Goal: Task Accomplishment & Management: Use online tool/utility

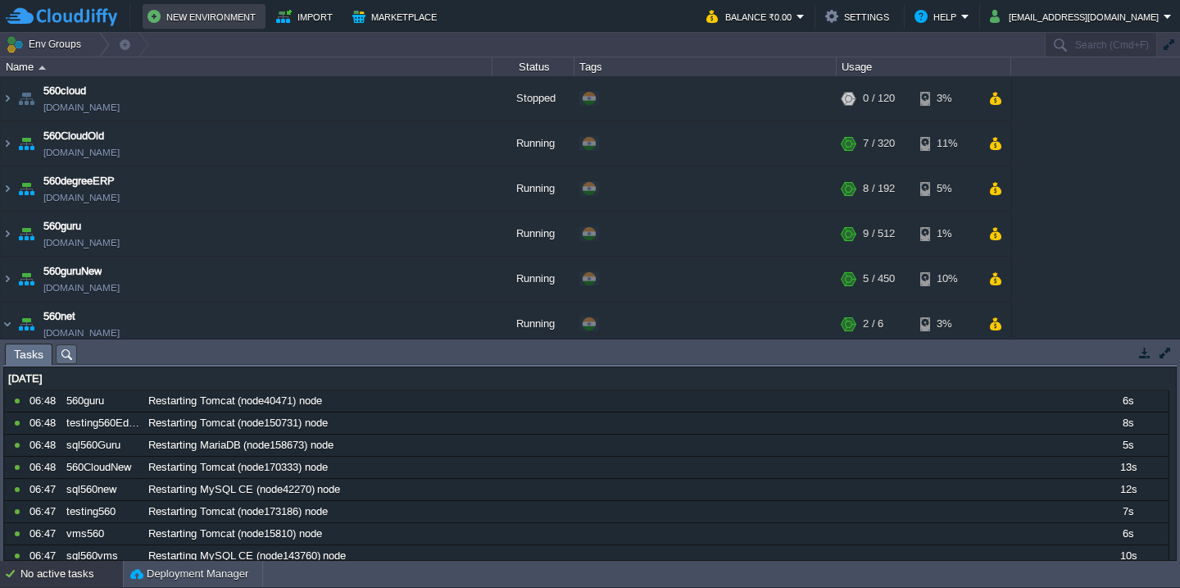
click at [216, 20] on button "New Environment" at bounding box center [204, 17] width 113 height 20
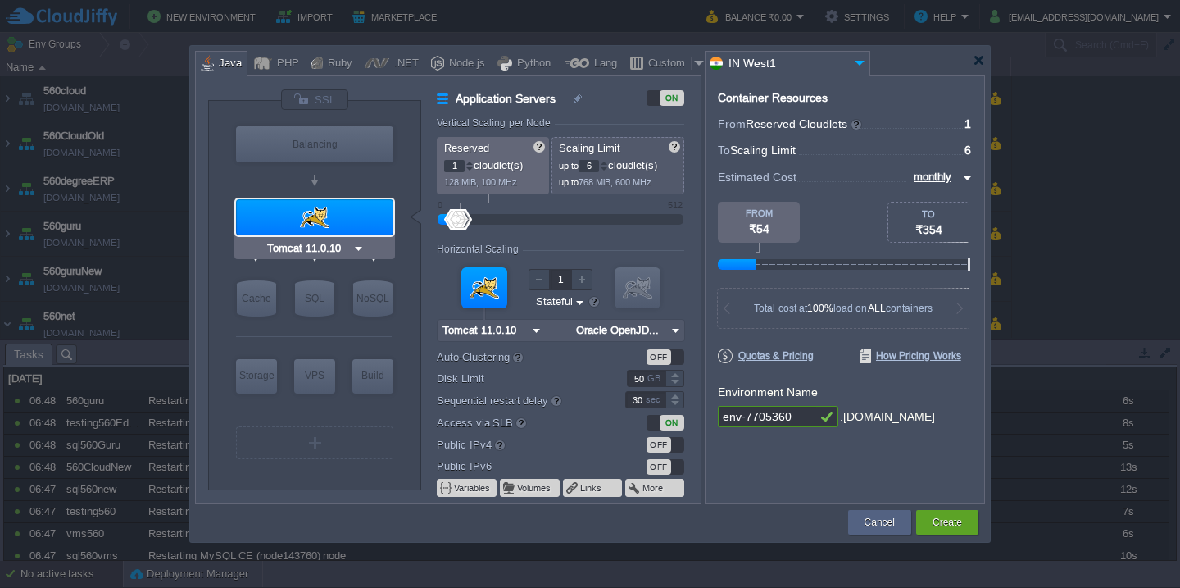
type input "NGINX 1.28.0"
click at [670, 61] on div "Custom" at bounding box center [667, 64] width 48 height 25
type input "Application Servers"
type input "16"
type input "Docker Image"
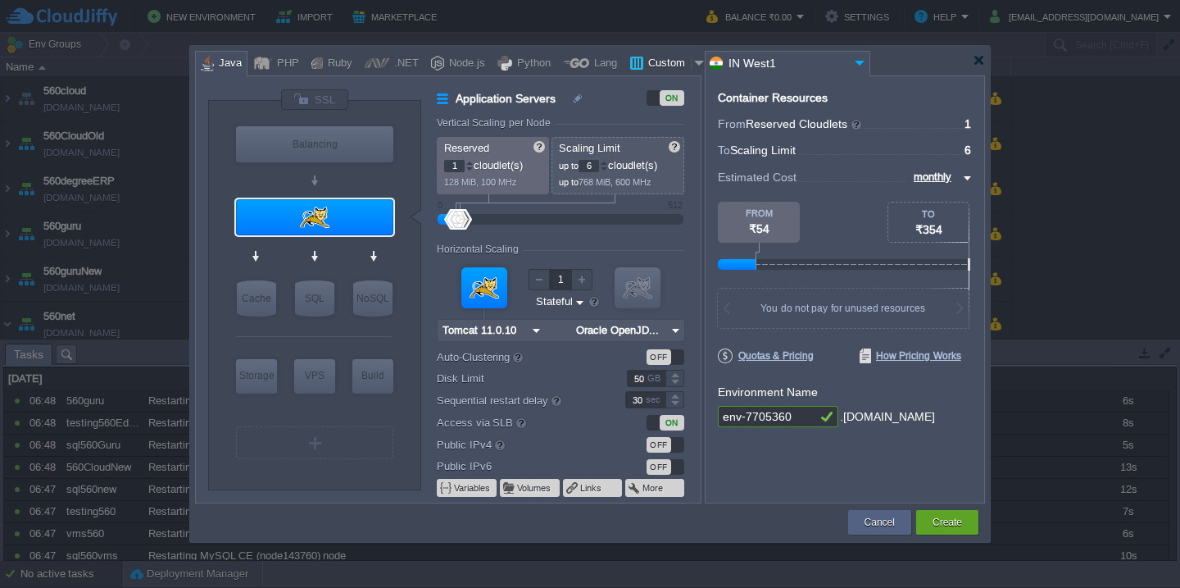
type input "Stateless"
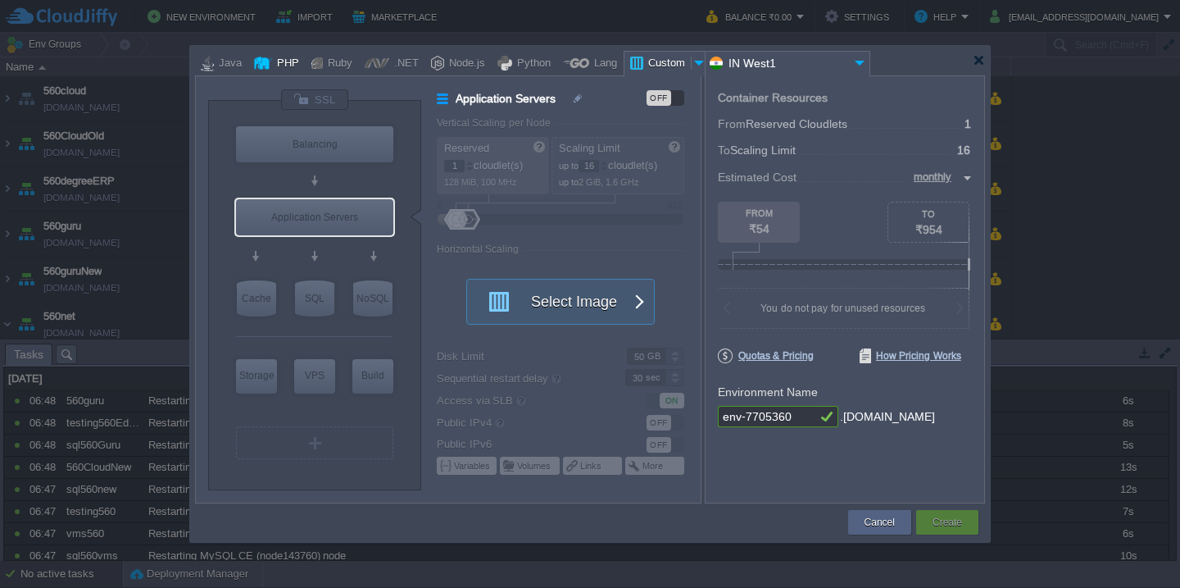
click at [261, 60] on div at bounding box center [263, 63] width 18 height 25
type input "Application Servers"
type input "4"
type input "Apache [DATE]"
type input "PHP [DATE]"
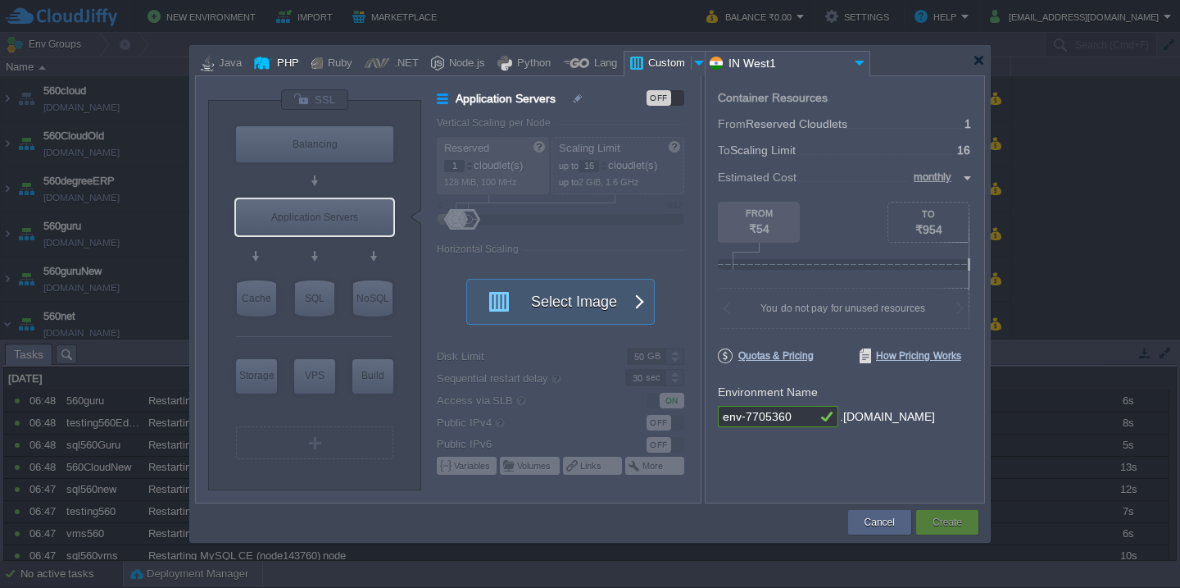
type input "Stateful"
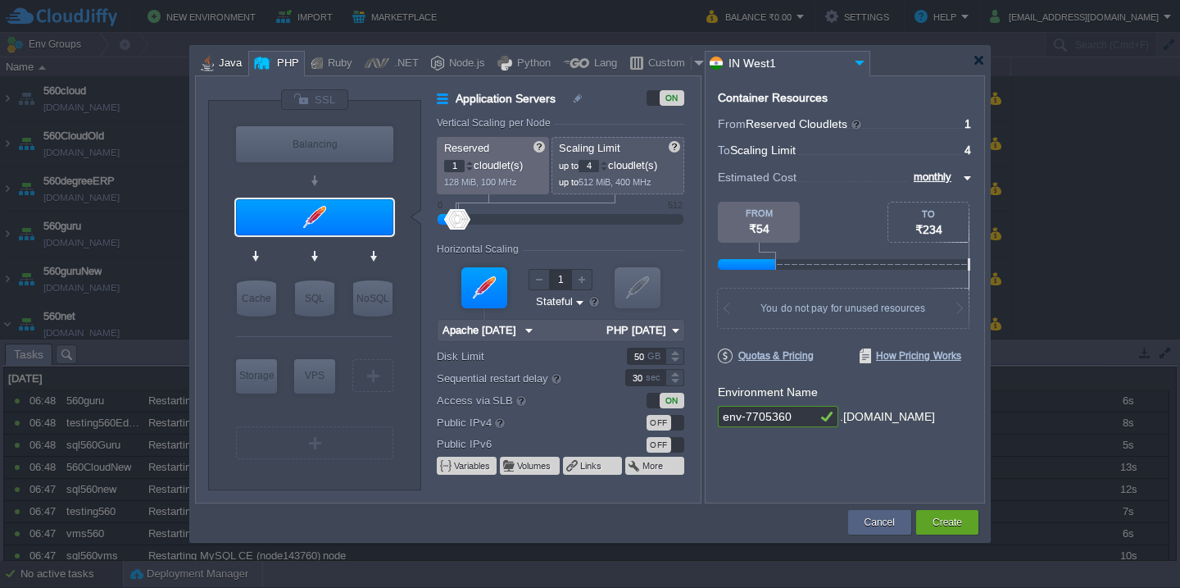
click at [214, 65] on div "Java" at bounding box center [228, 64] width 28 height 25
type input "Application Servers"
type input "6"
type input "Tomcat 11.0.10"
type input "Oracle OpenJD..."
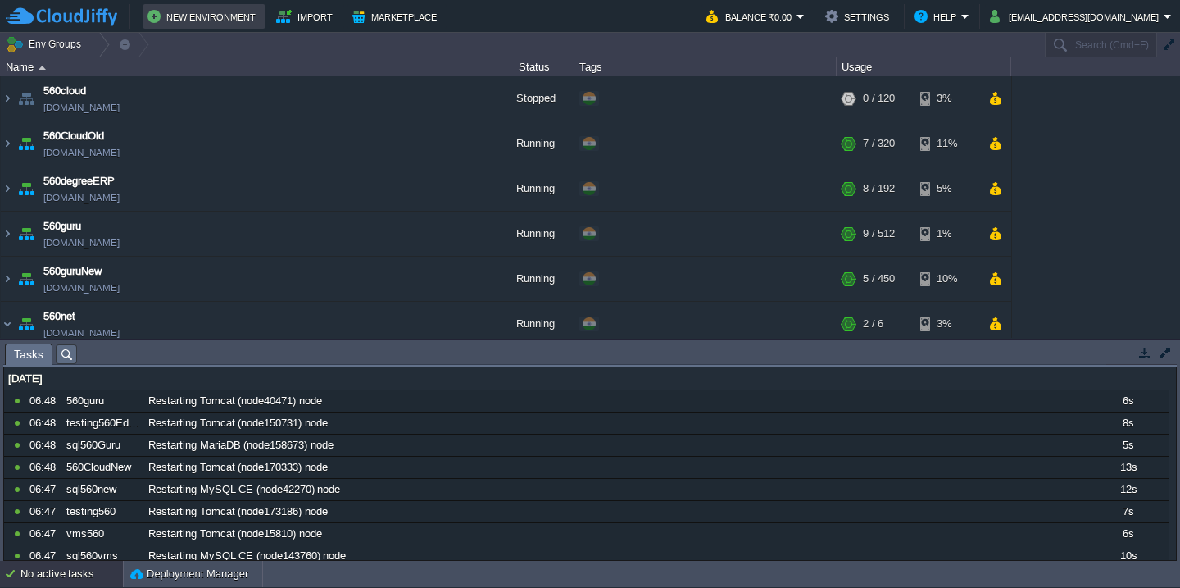
click at [188, 19] on button "New Environment" at bounding box center [204, 17] width 113 height 20
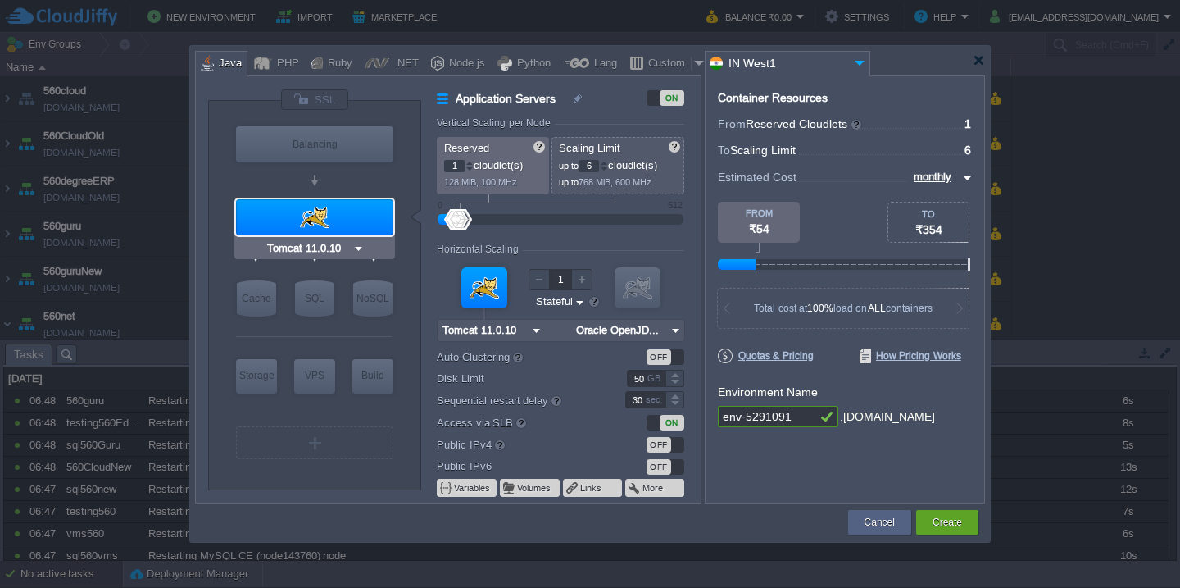
click at [347, 225] on div at bounding box center [314, 217] width 157 height 36
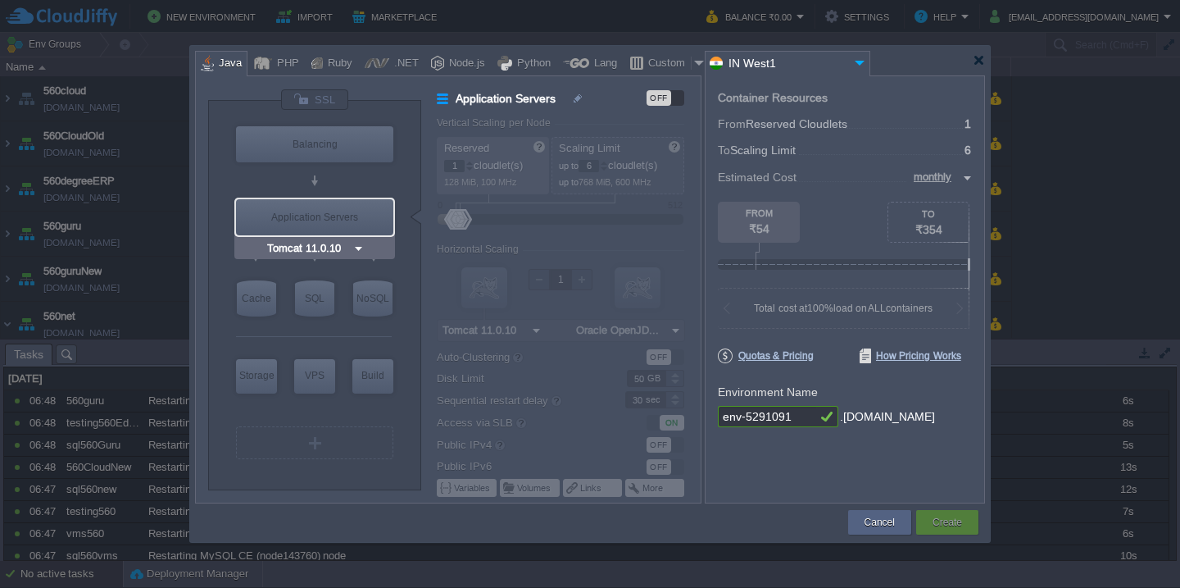
click at [349, 226] on div "Application Servers" at bounding box center [314, 217] width 157 height 36
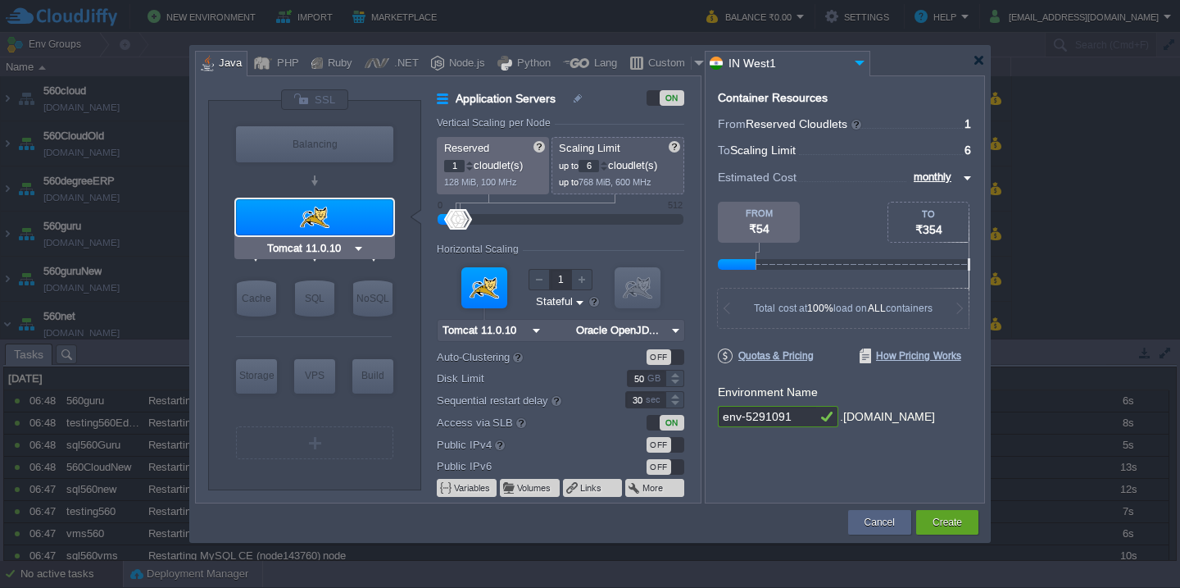
click at [334, 247] on input "Tomcat 11.0.10" at bounding box center [308, 248] width 89 height 16
type input "Maven [DATE]"
click at [382, 386] on div "Build" at bounding box center [372, 375] width 41 height 33
type input "Build Node"
type input "16"
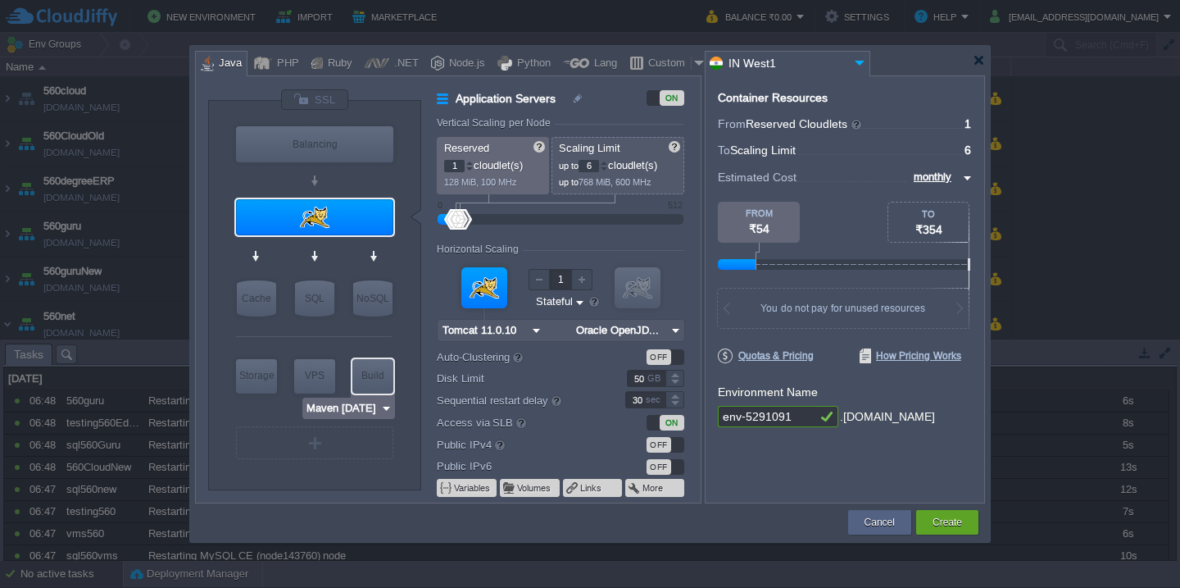
type input "Maven [DATE]"
type input "Oracle OpenJD..."
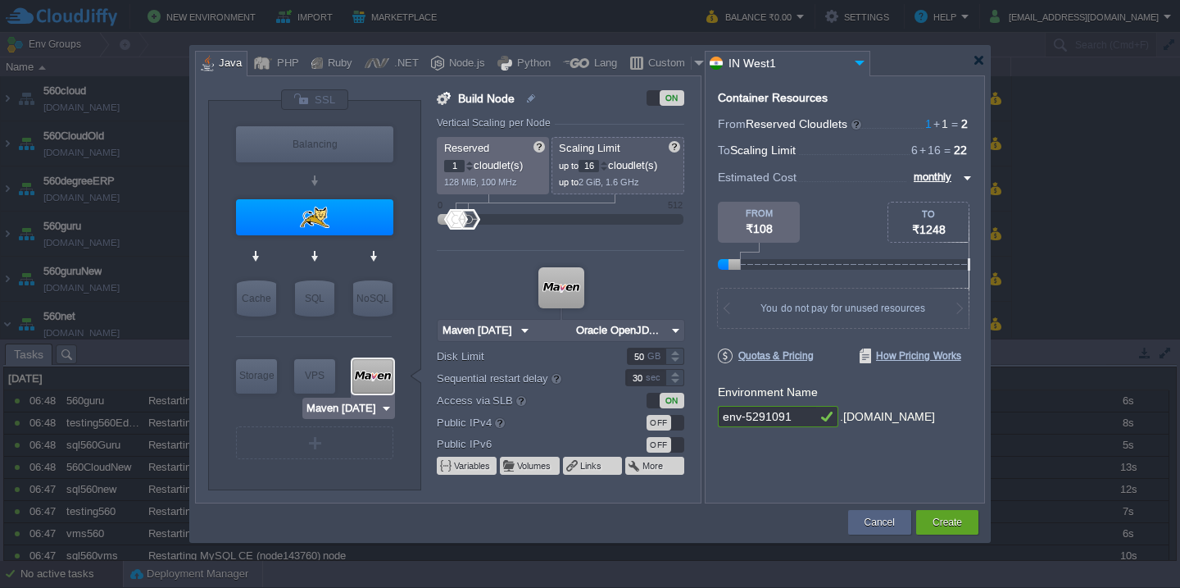
click at [382, 386] on div at bounding box center [372, 376] width 41 height 34
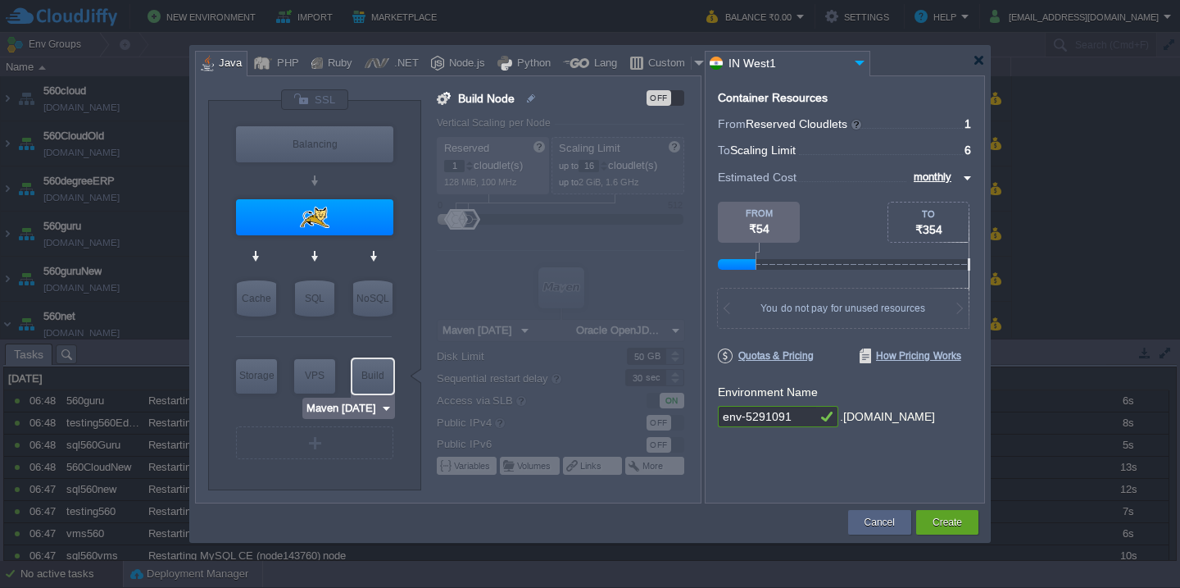
click at [382, 386] on div "Build" at bounding box center [372, 375] width 41 height 33
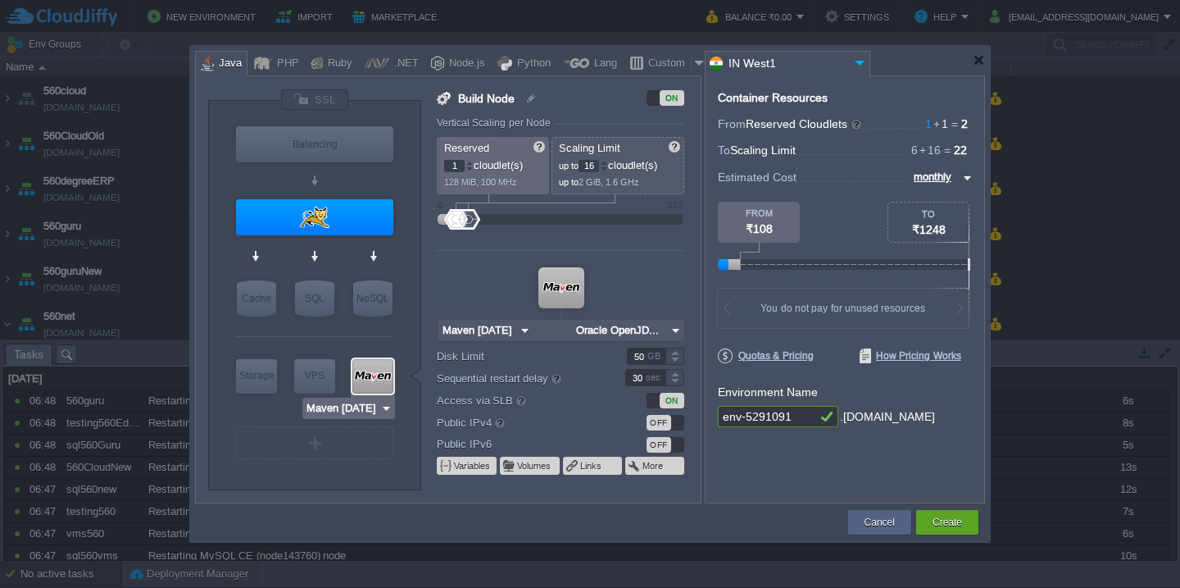
click at [381, 403] on img at bounding box center [386, 408] width 12 height 16
click at [374, 444] on div "Docker Image..." at bounding box center [350, 449] width 89 height 20
type input "Docker Image"
type input "latest"
type input "Docker Image"
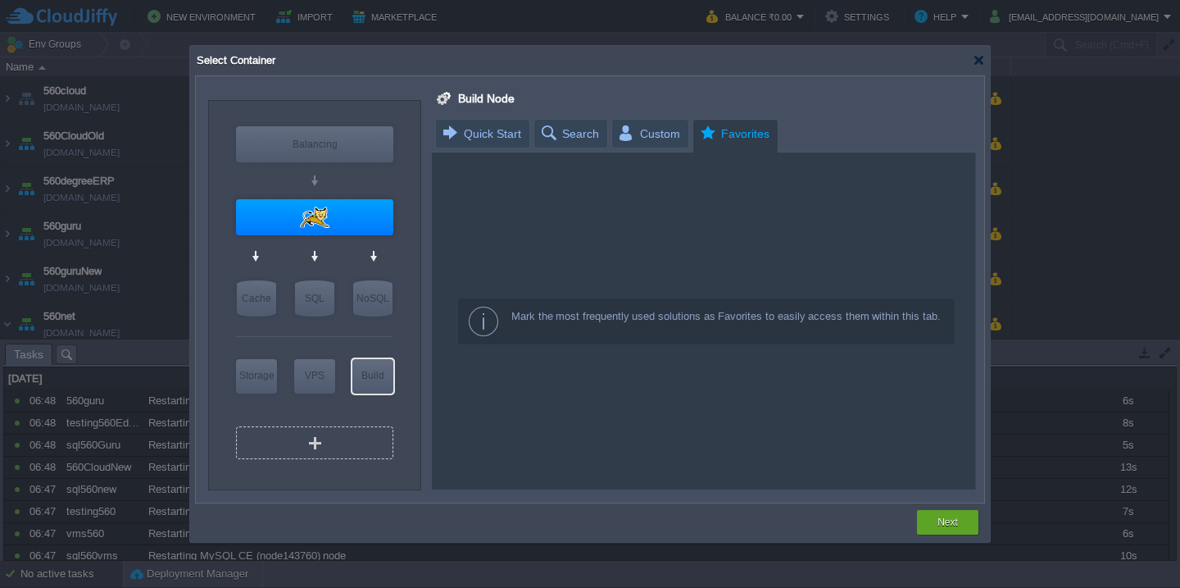
click at [374, 444] on div "VM" at bounding box center [314, 442] width 157 height 33
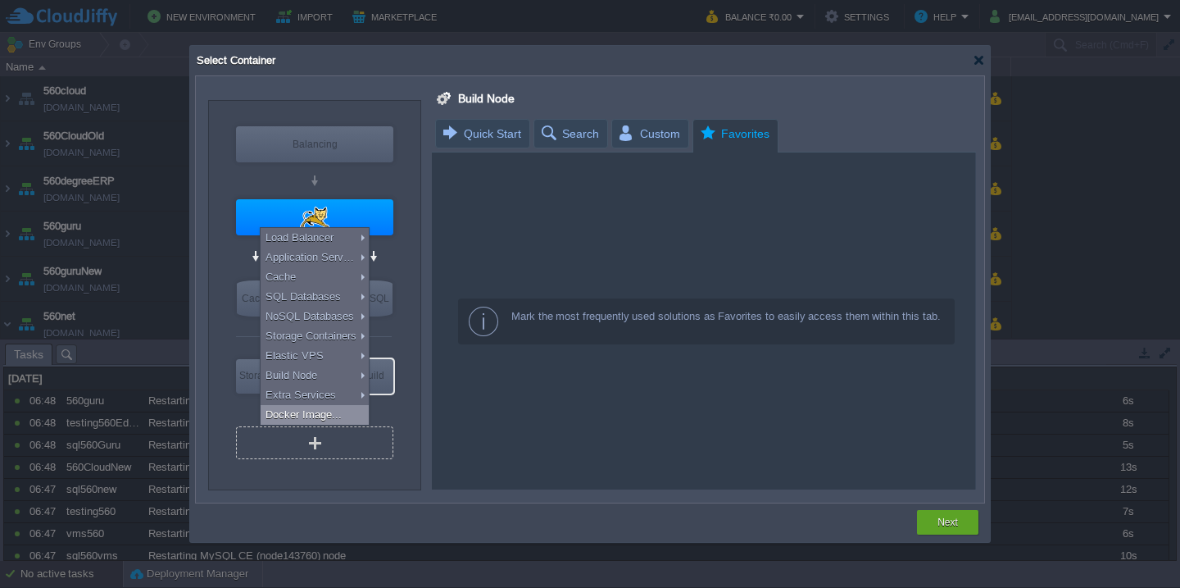
click at [327, 412] on div "Docker Image..." at bounding box center [315, 415] width 108 height 20
type input "Docker Image"
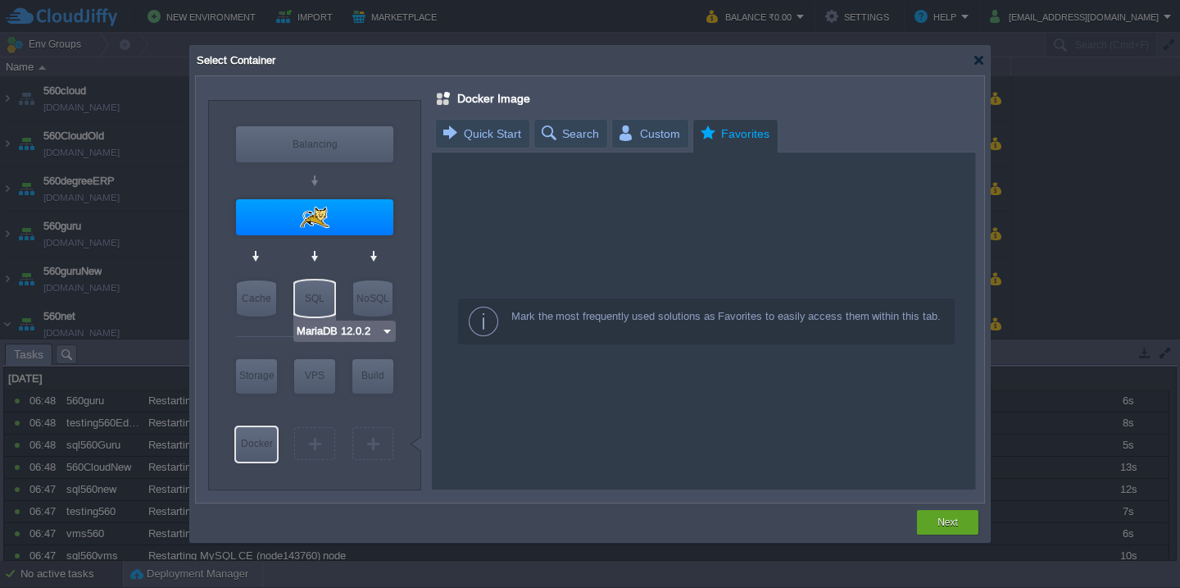
type input "Tomcat 11.0.10"
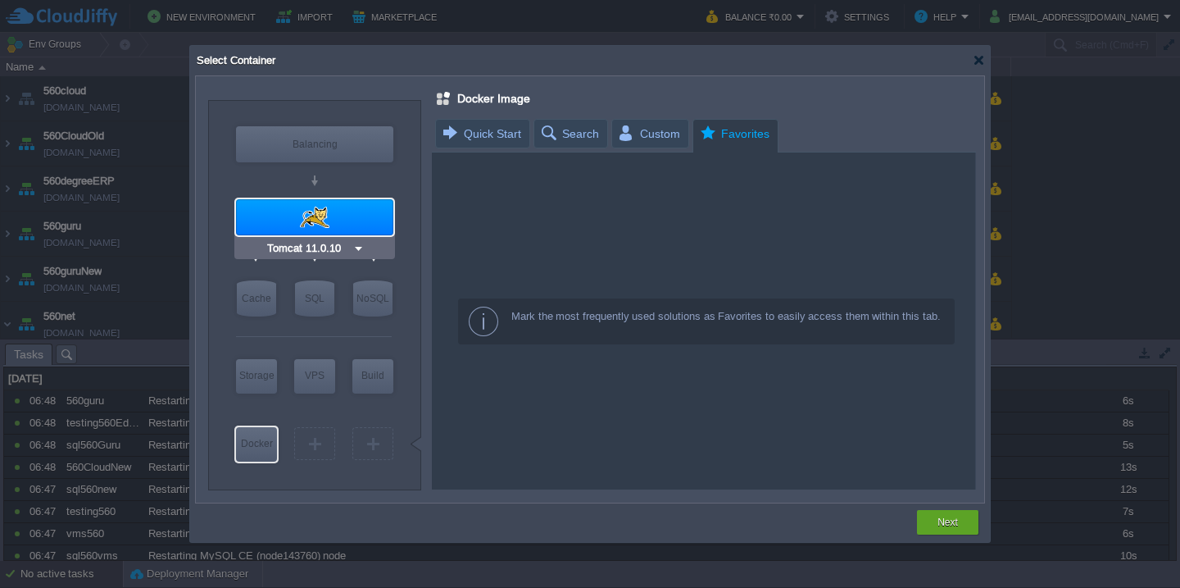
click at [346, 229] on div at bounding box center [314, 217] width 157 height 36
type input "Application Servers"
type input "6"
type input "Tomcat 11.0.10"
type input "Oracle OpenJD..."
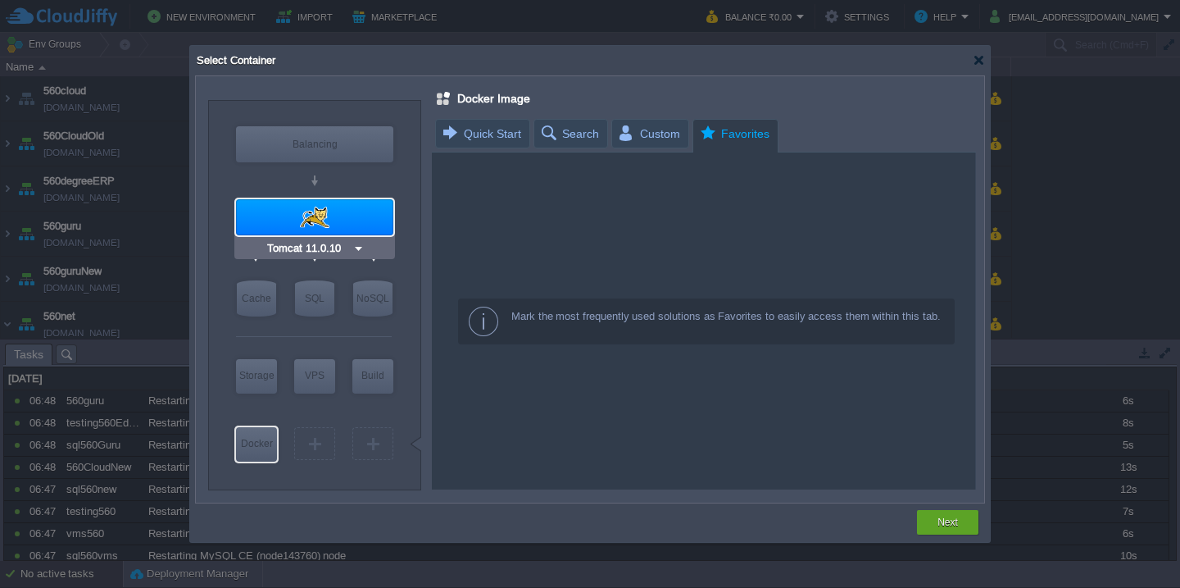
type input "Stateful"
type input "Select Image"
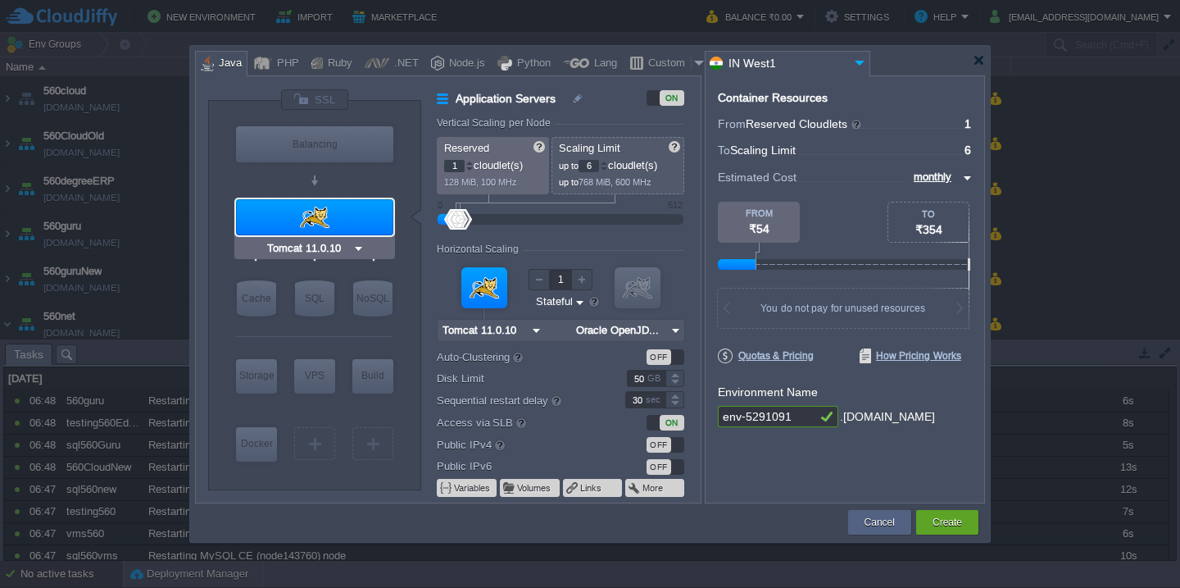
click at [346, 229] on div at bounding box center [314, 217] width 157 height 36
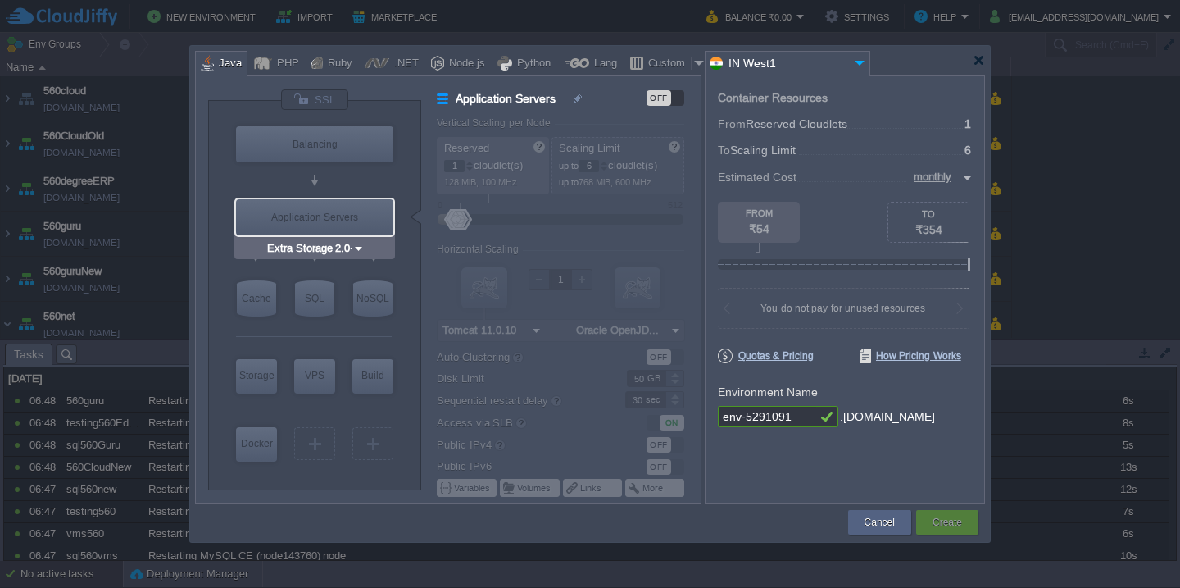
type input "Docker Image"
click at [250, 450] on div "Docker" at bounding box center [256, 443] width 41 height 33
type input "Docker Image"
type input "16"
type input "Docker Image"
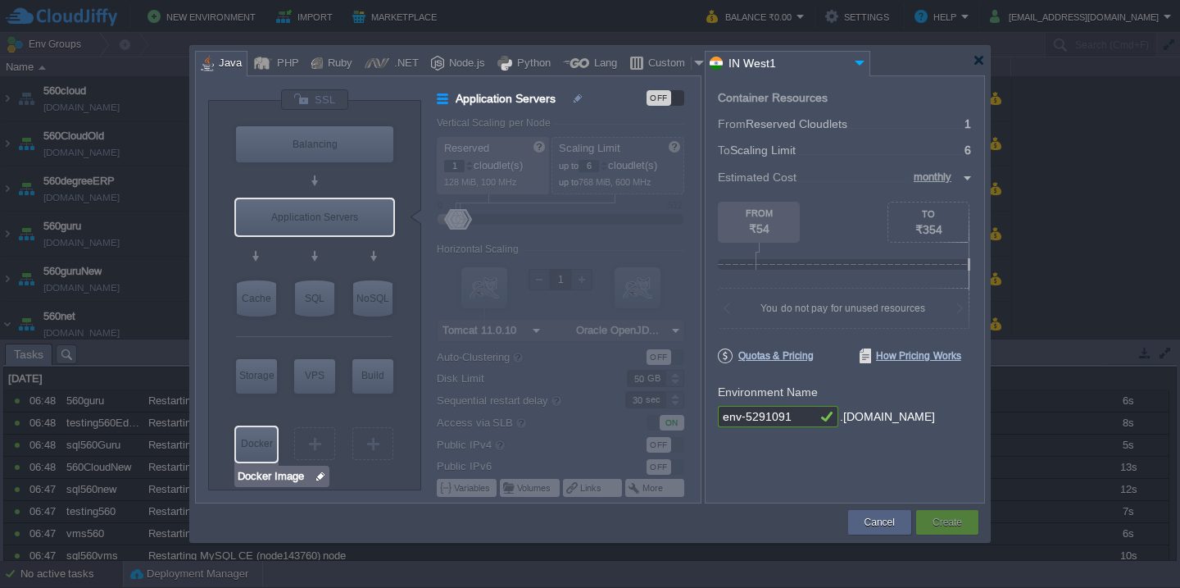
type input "Stateless"
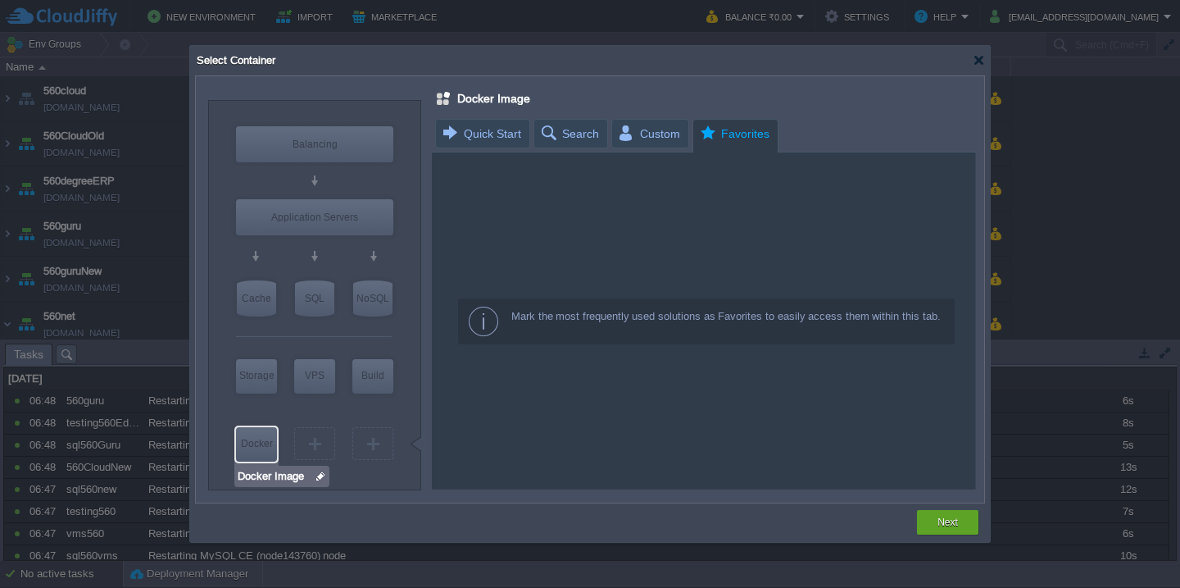
type input "AlmaLinux 9.6"
click at [466, 128] on span "Quick Start" at bounding box center [481, 134] width 80 height 28
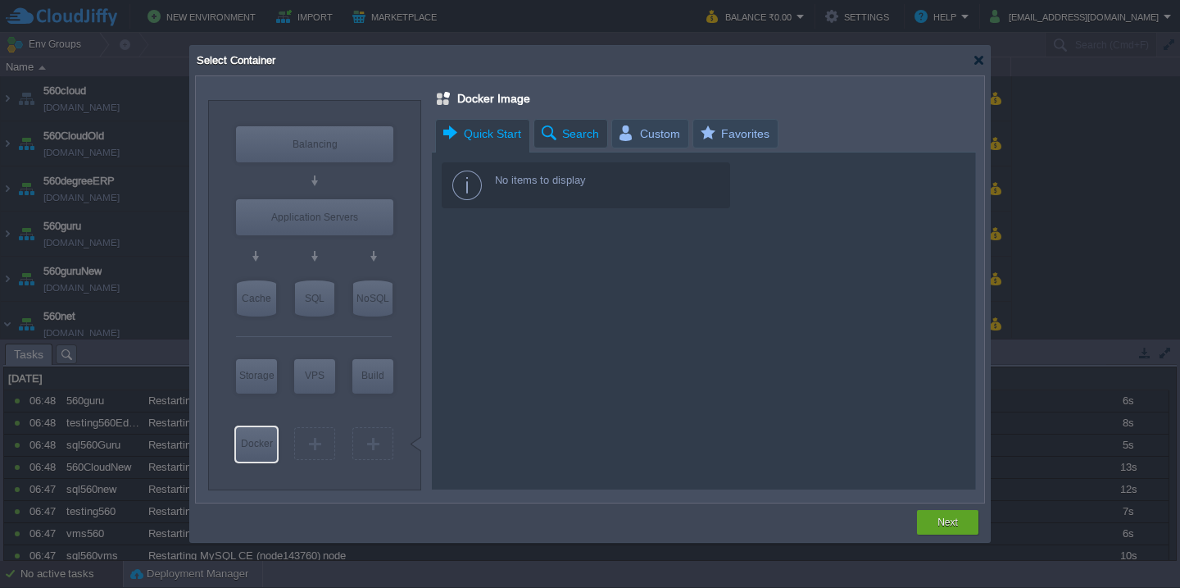
click at [557, 127] on span "Search" at bounding box center [569, 134] width 60 height 28
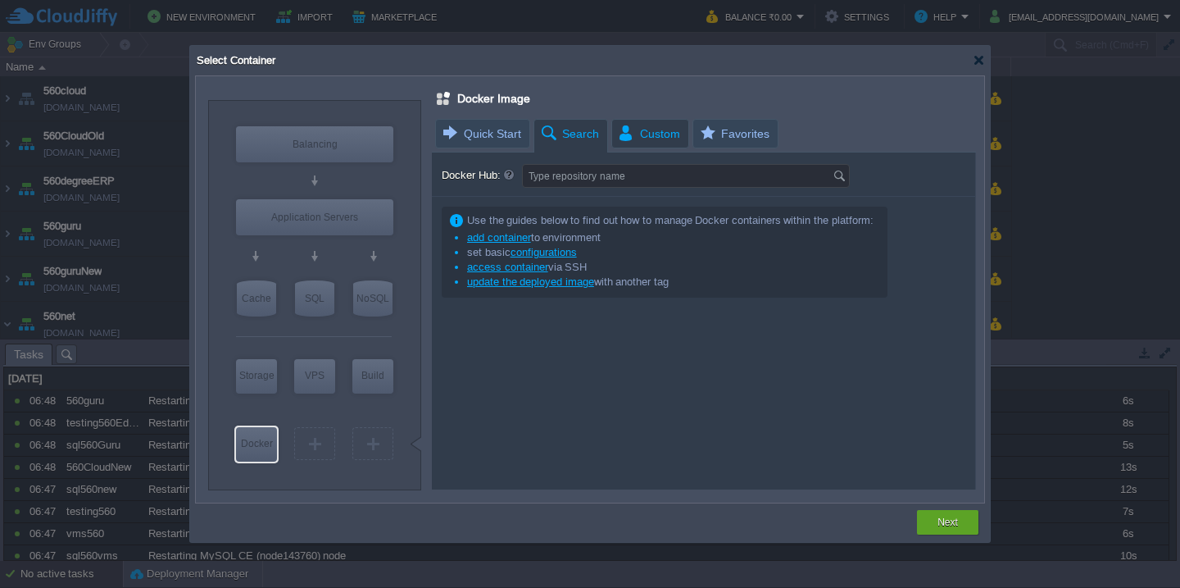
click at [645, 128] on span "Custom" at bounding box center [648, 134] width 63 height 28
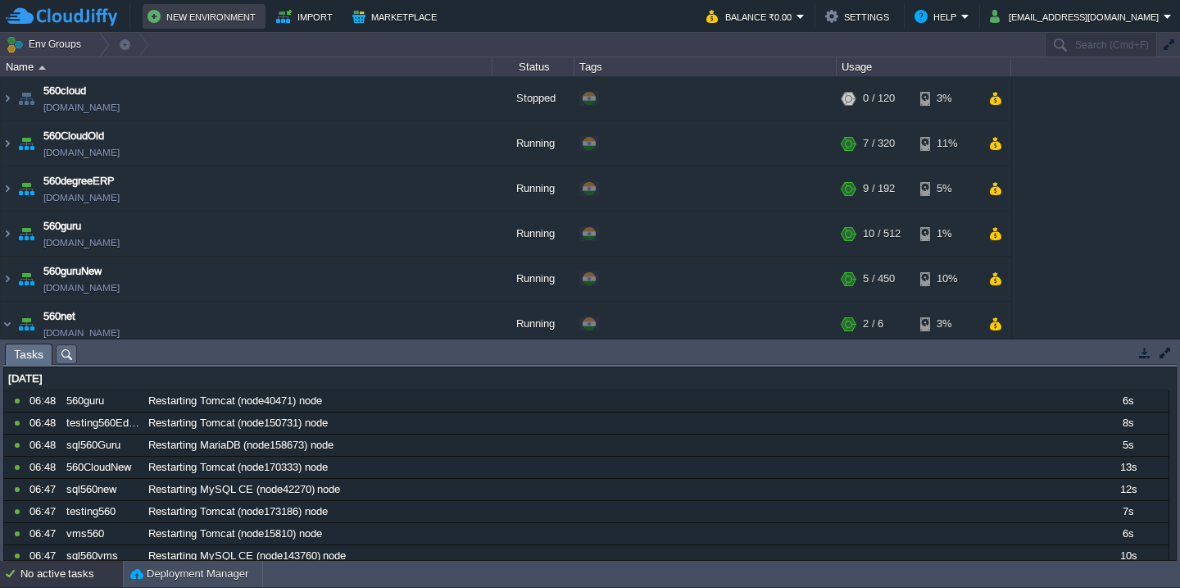
click at [201, 25] on button "New Environment" at bounding box center [204, 17] width 113 height 20
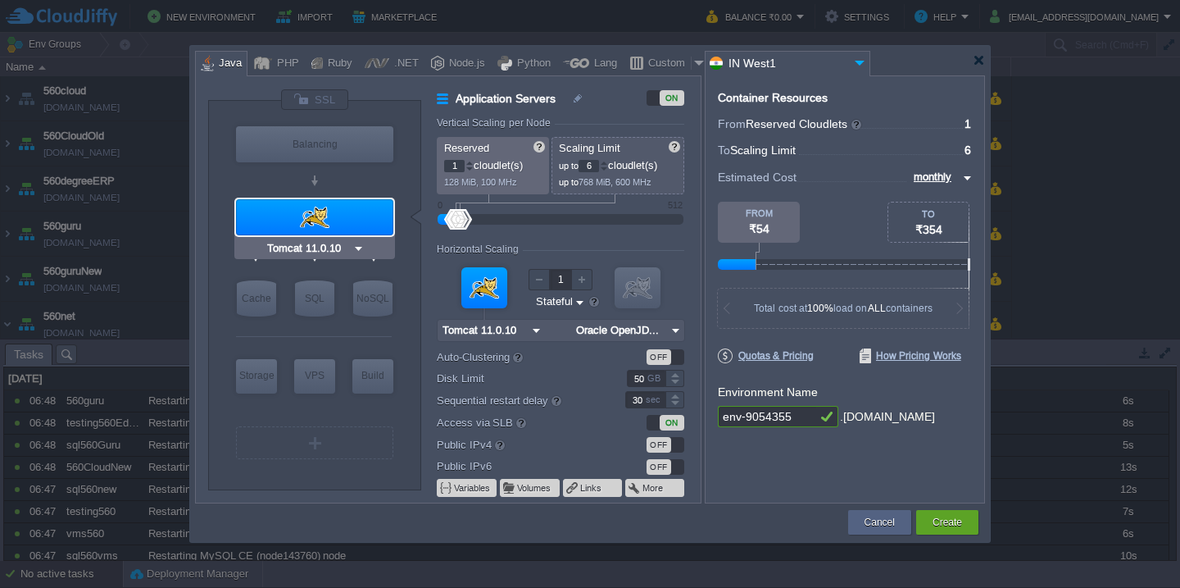
click at [314, 219] on div at bounding box center [314, 217] width 157 height 36
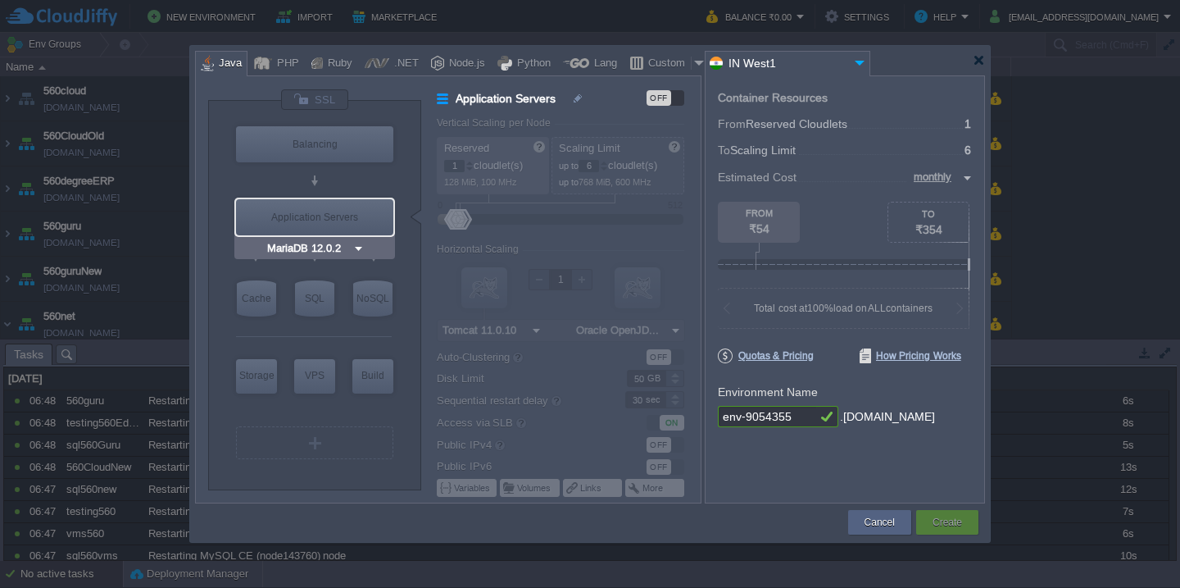
type input "AlmaLinux 9.6"
click at [291, 441] on div "VM" at bounding box center [314, 442] width 157 height 33
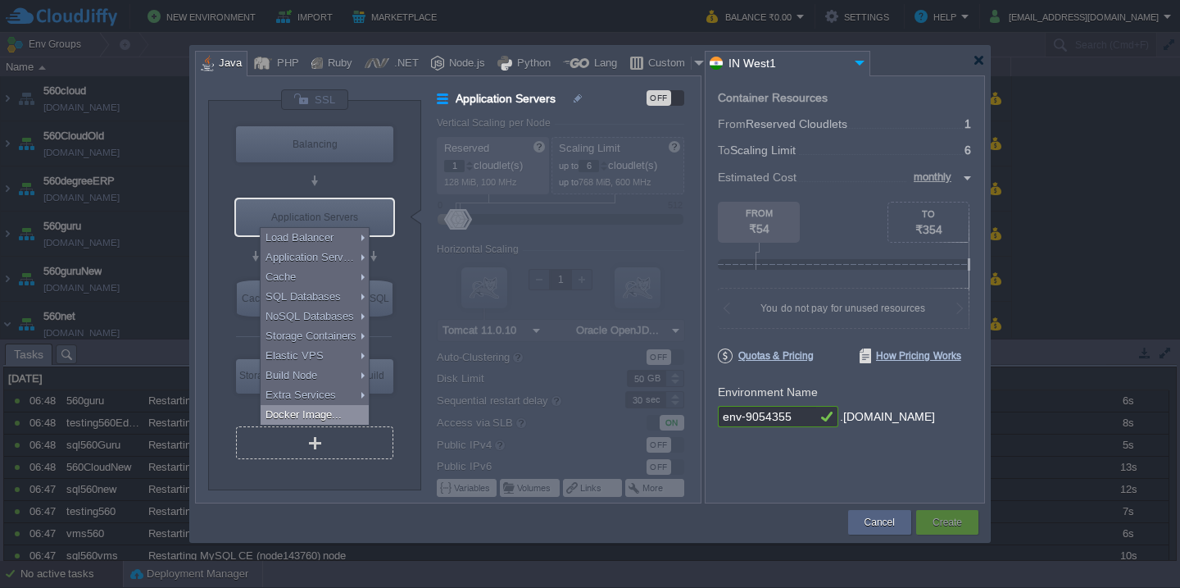
click at [311, 413] on div "Docker Image..." at bounding box center [315, 415] width 108 height 20
type input "Docker Image"
type input "16"
type input "Docker Image"
type input "Stateless"
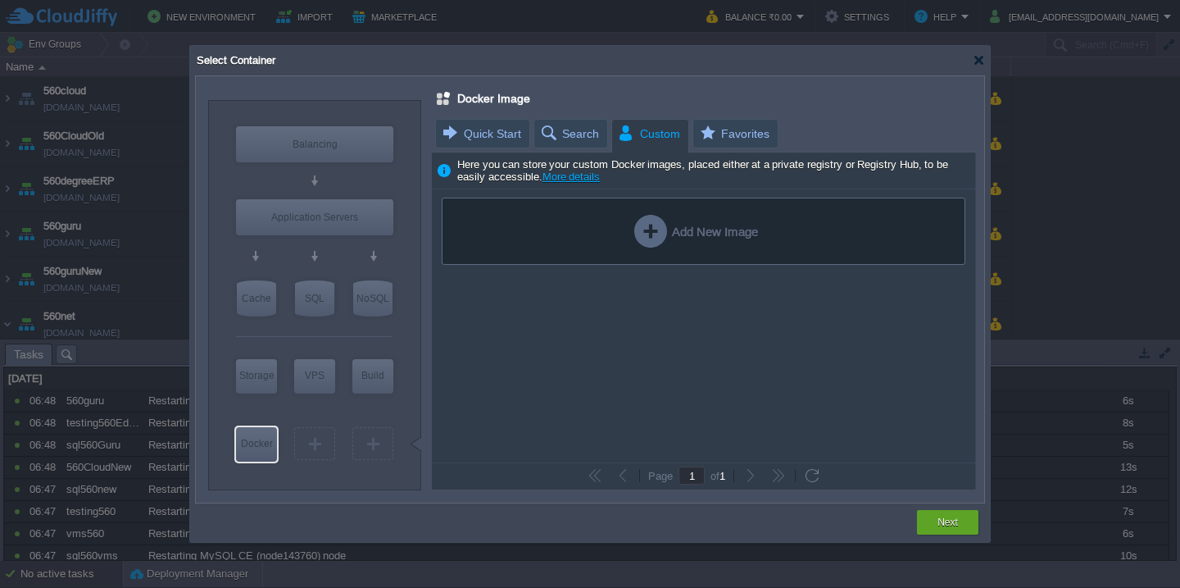
type input "Maven [DATE]"
click at [572, 140] on span "Search" at bounding box center [569, 134] width 60 height 28
type input "Select Image"
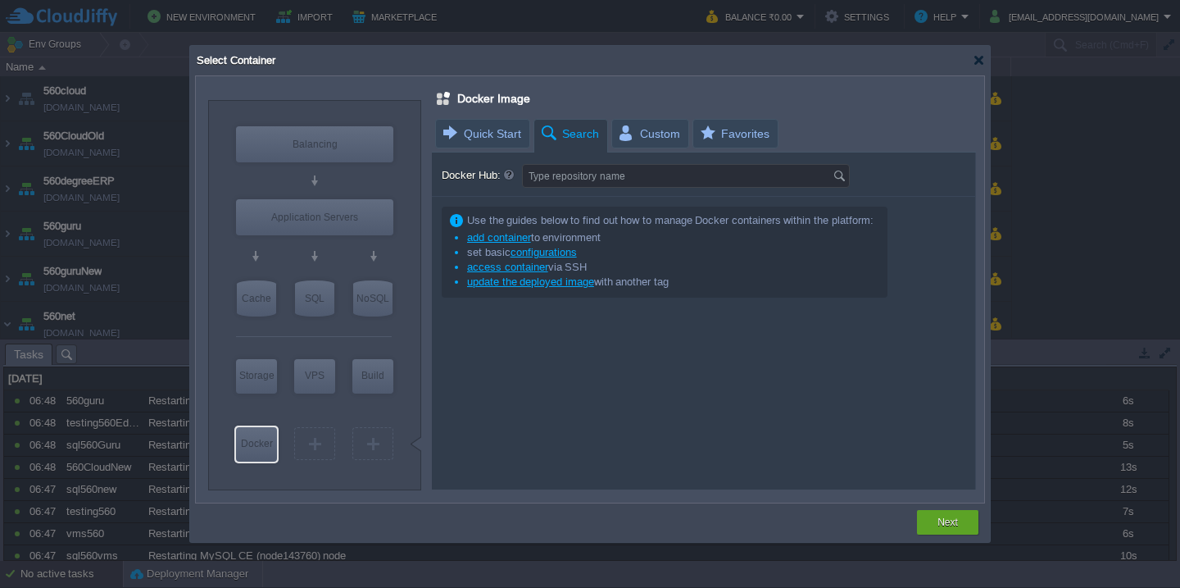
click at [582, 178] on input "Type repository name" at bounding box center [678, 176] width 310 height 22
paste input "rasa/duckling"
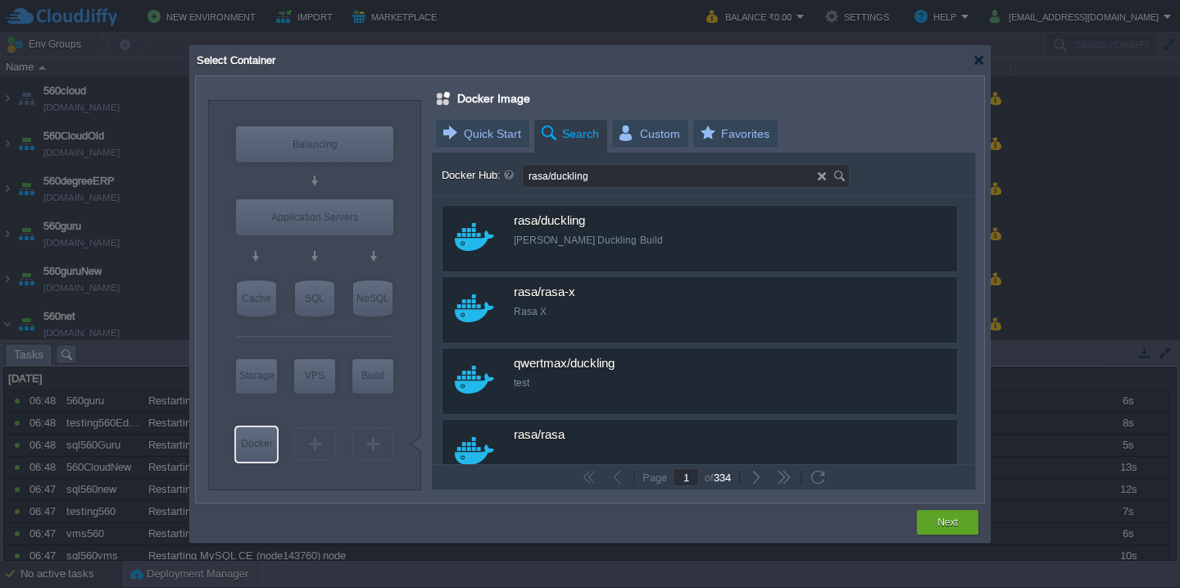
click at [700, 174] on input "rasa/duckling" at bounding box center [670, 176] width 295 height 22
type input "rasa/duckling facebook"
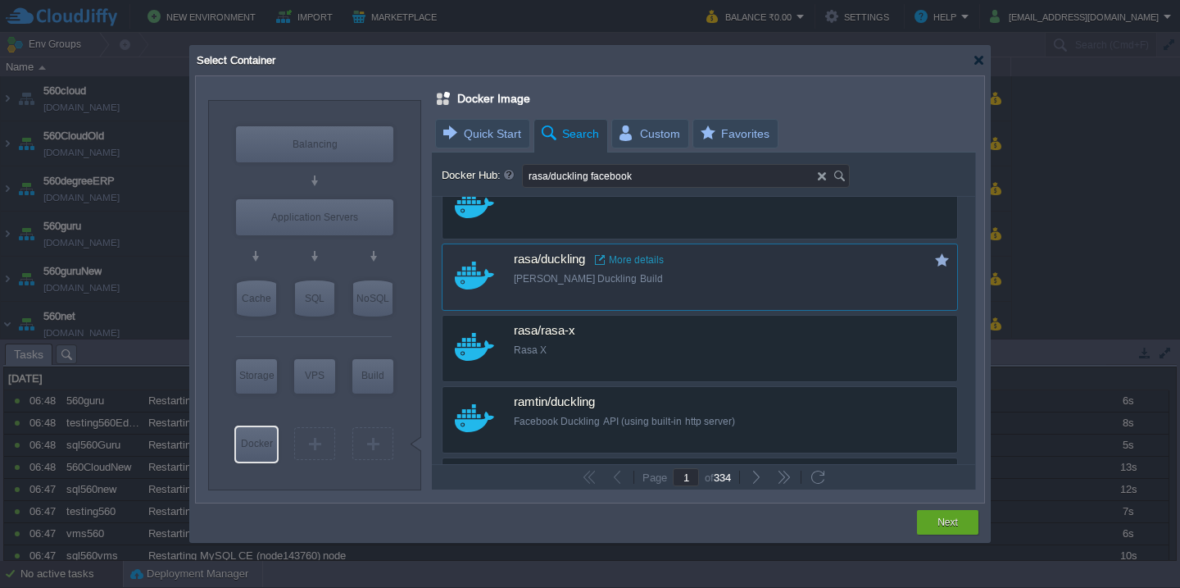
scroll to position [177, 0]
